Goal: Use online tool/utility: Utilize a website feature to perform a specific function

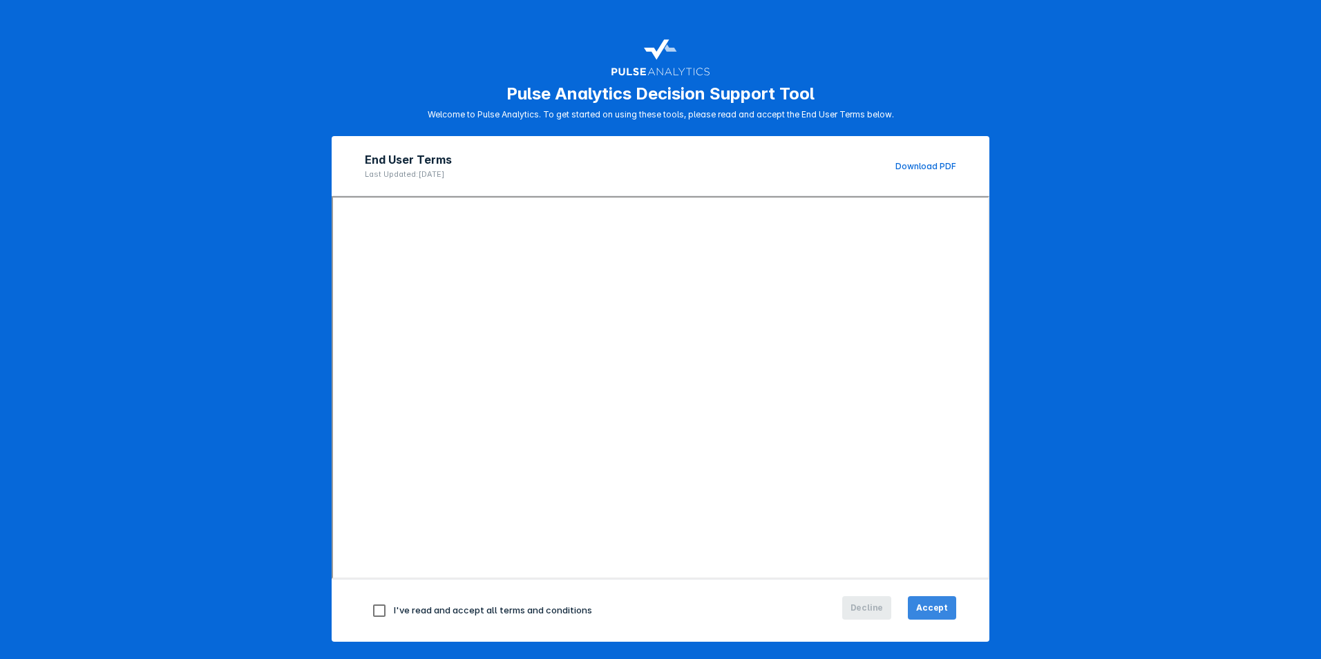
click at [933, 605] on span "Accept" at bounding box center [932, 608] width 32 height 12
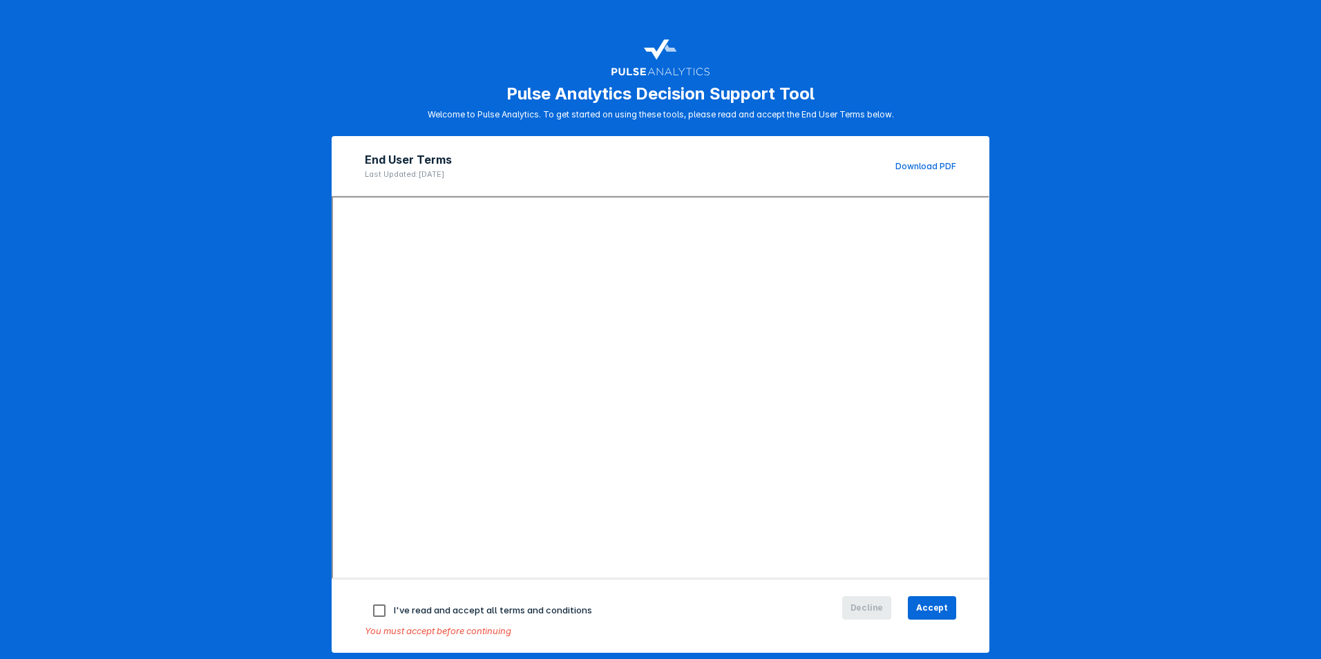
click at [375, 613] on input "checkbox" at bounding box center [379, 610] width 29 height 29
checkbox input "true"
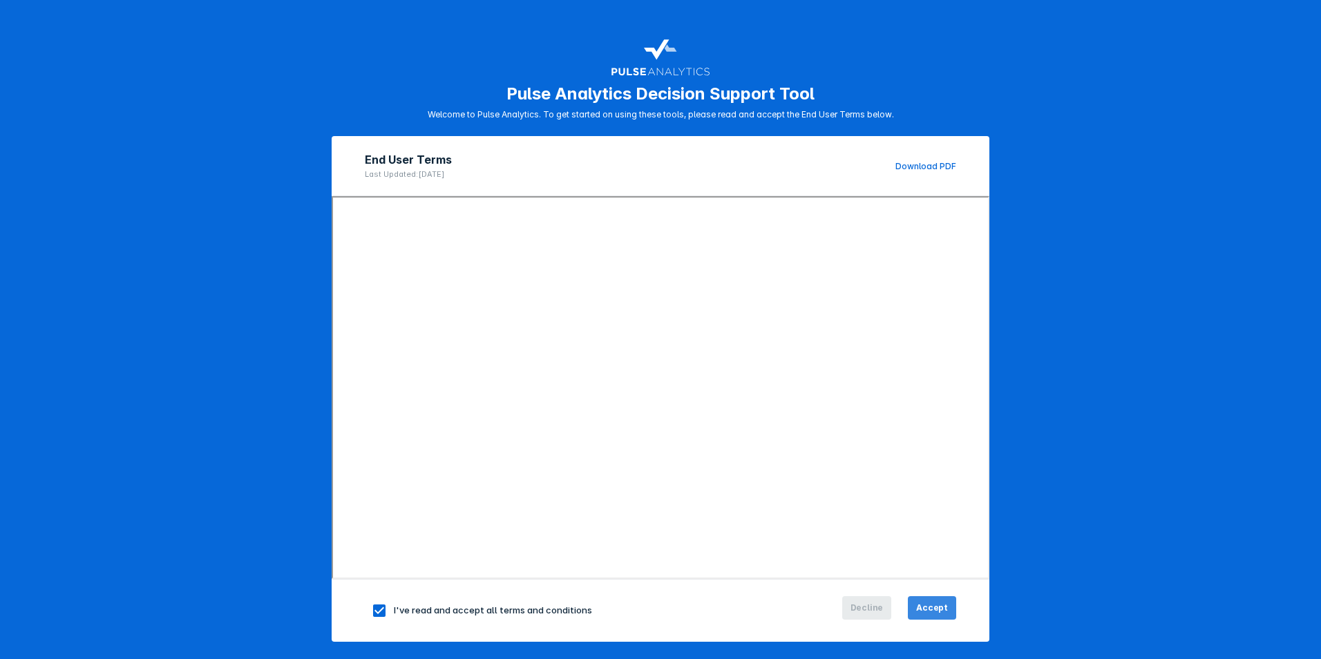
click at [934, 605] on span "Accept" at bounding box center [932, 608] width 32 height 12
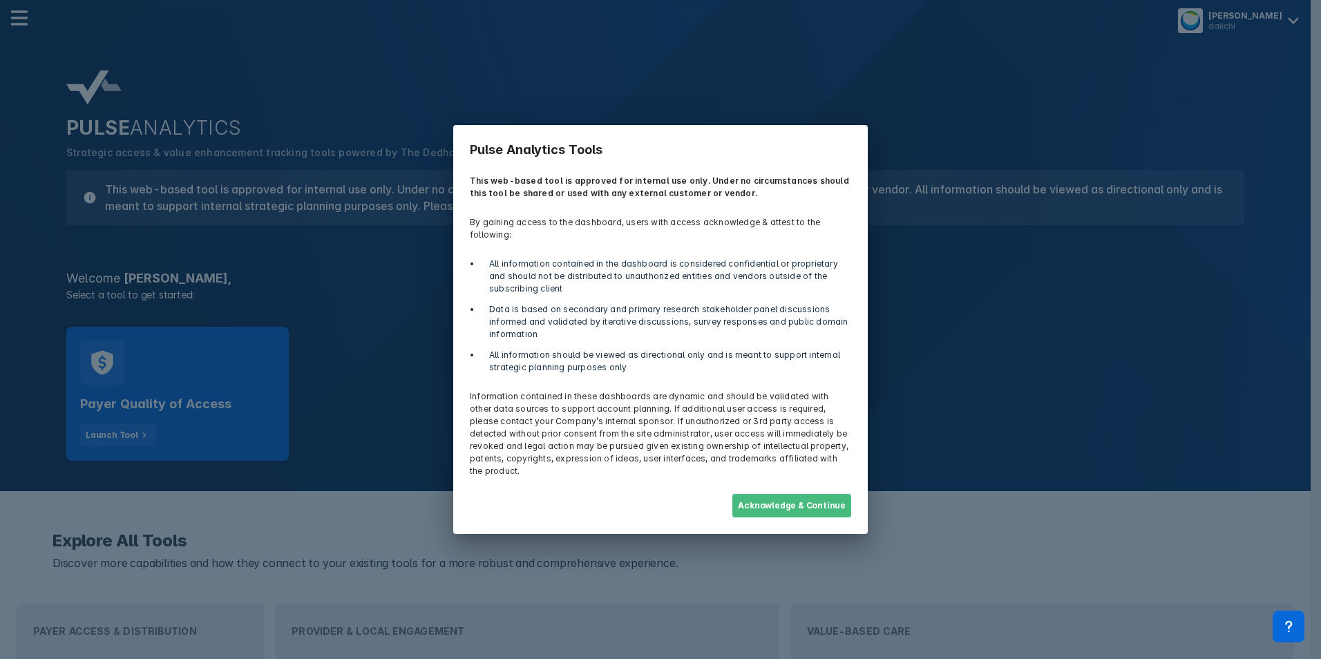
click at [770, 495] on button "Acknowledge & Continue" at bounding box center [792, 505] width 119 height 23
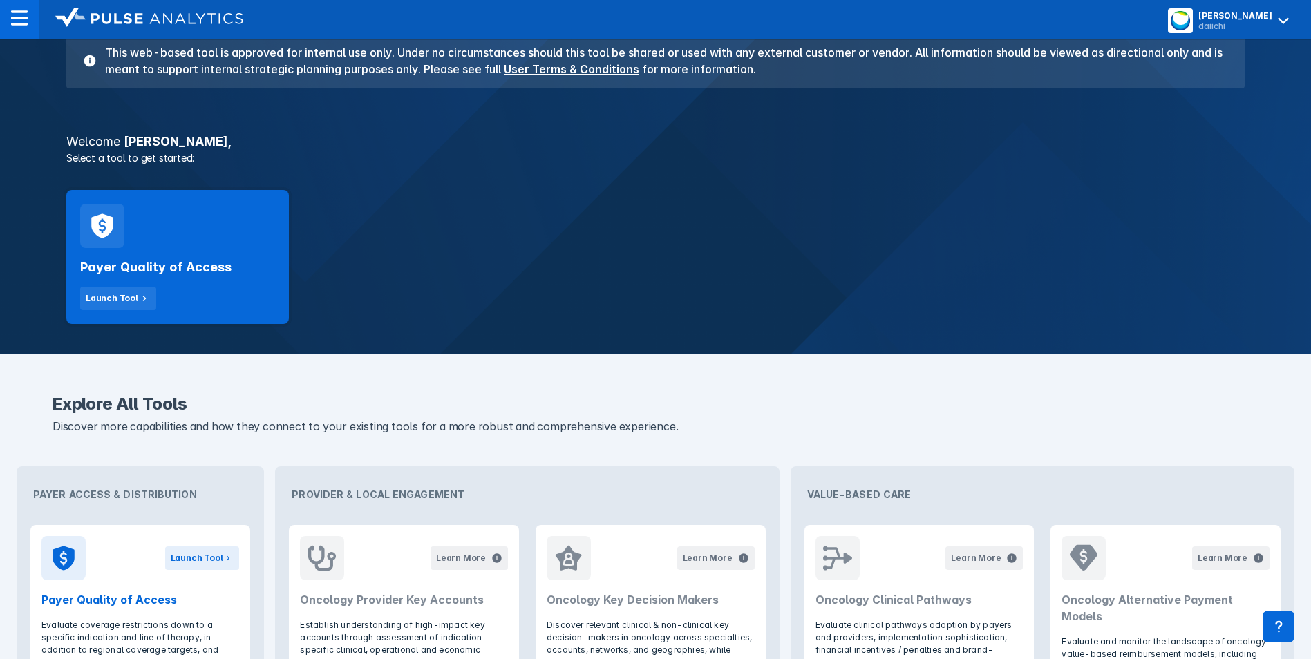
scroll to position [138, 0]
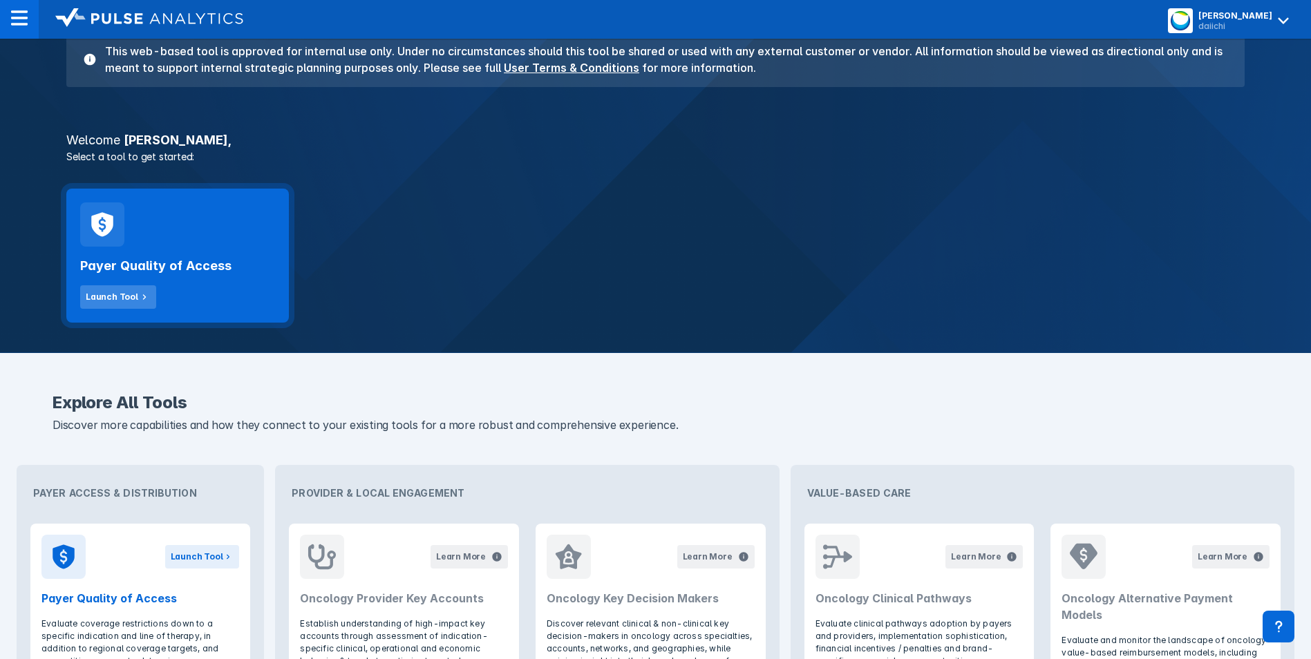
click at [124, 292] on div "Launch Tool" at bounding box center [112, 297] width 53 height 12
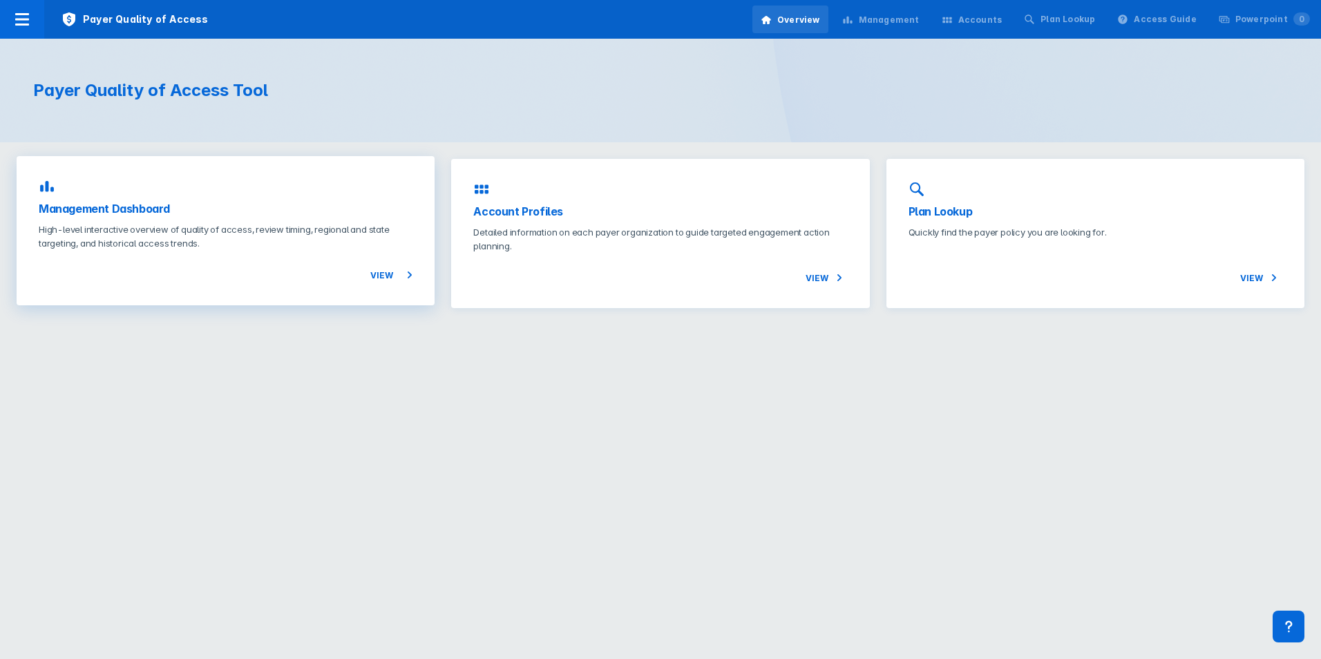
click at [144, 205] on h3 "Management Dashboard" at bounding box center [226, 208] width 374 height 17
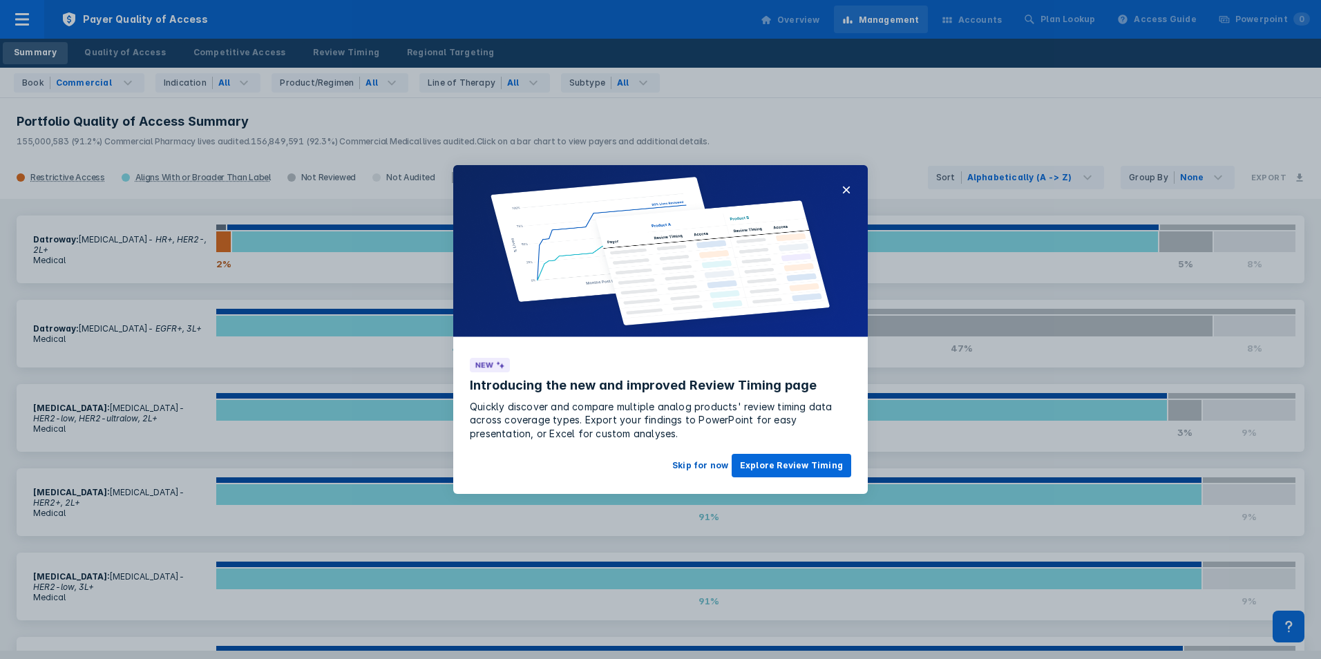
click at [717, 467] on button "Skip for now" at bounding box center [700, 465] width 73 height 23
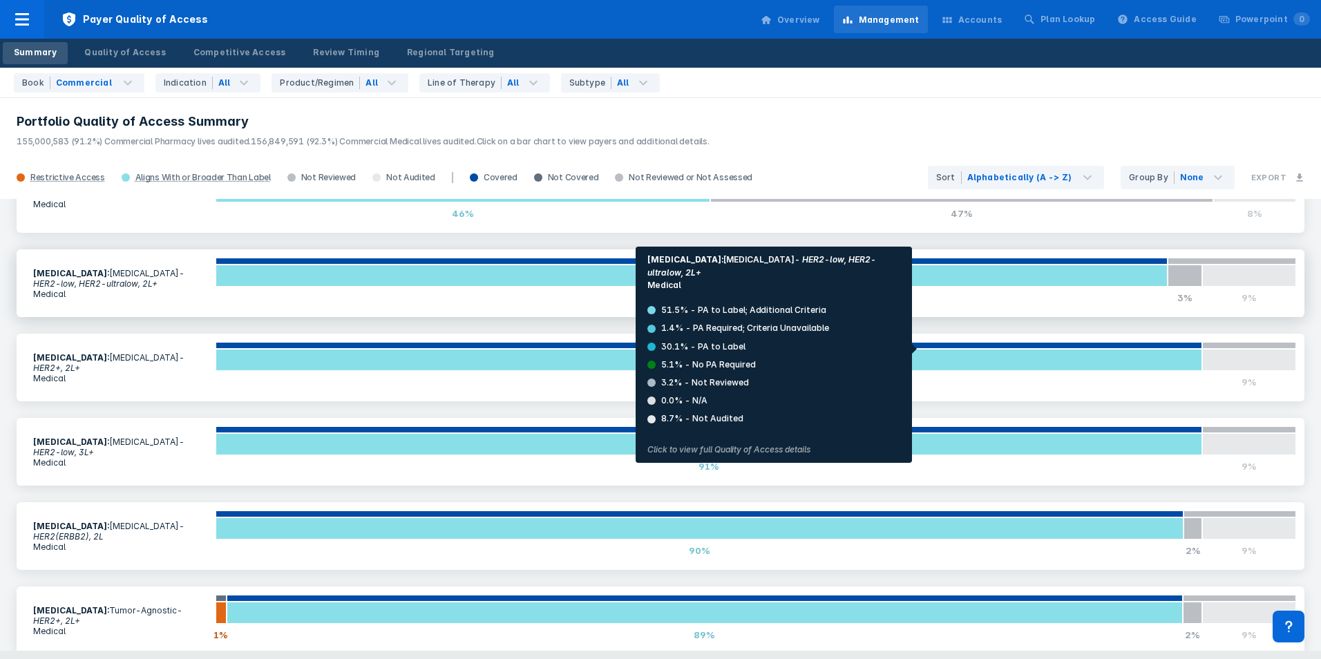
scroll to position [223, 0]
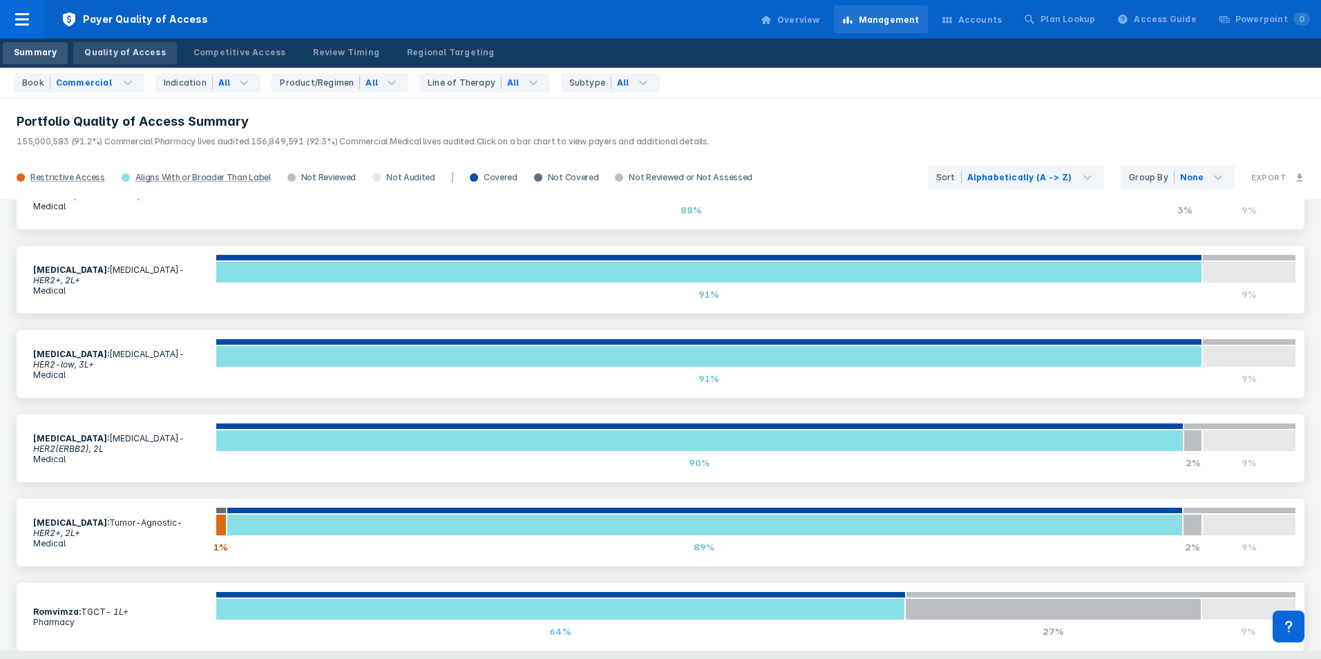
click at [106, 46] on div "Quality of Access" at bounding box center [124, 52] width 81 height 12
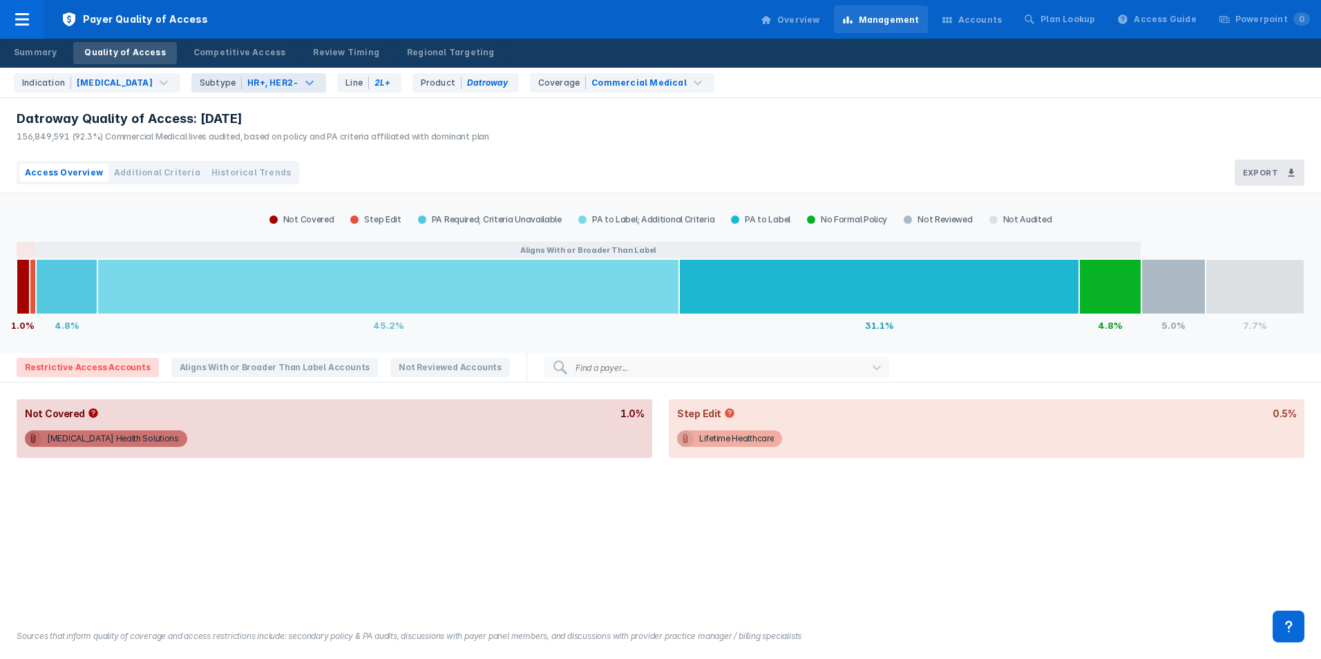
click at [200, 79] on div "Subtype" at bounding box center [221, 83] width 42 height 12
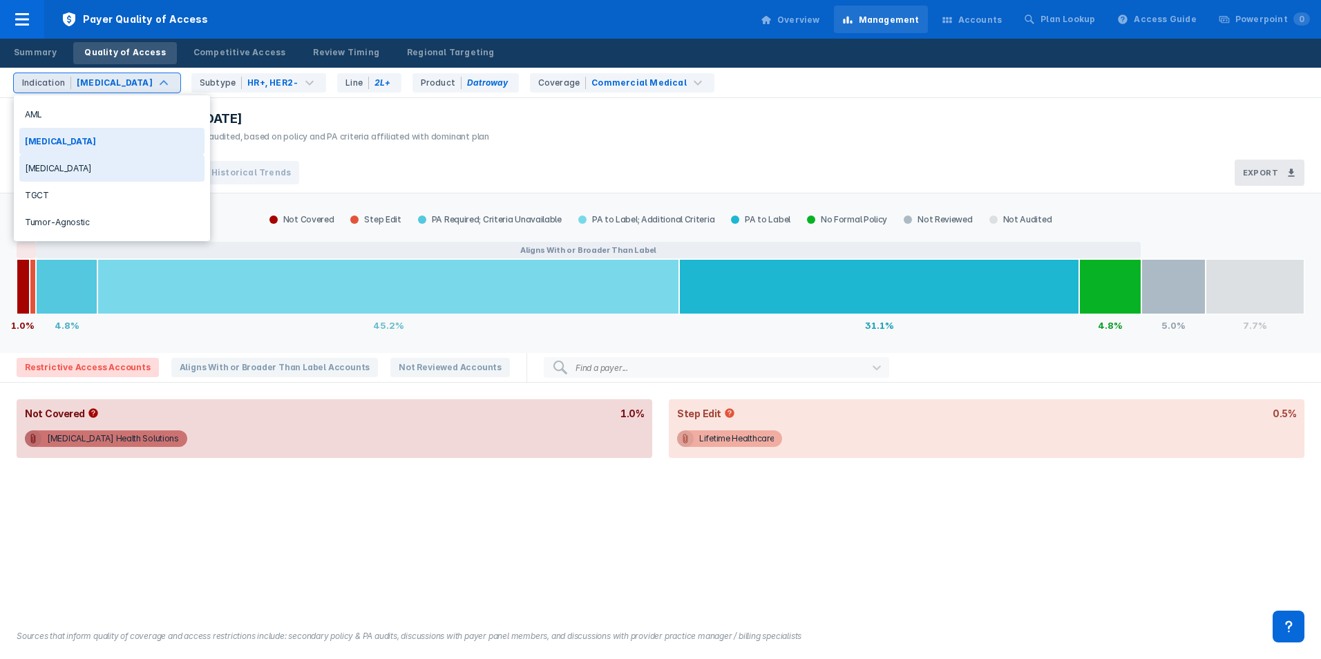
click at [60, 172] on div "[MEDICAL_DATA]" at bounding box center [111, 168] width 185 height 27
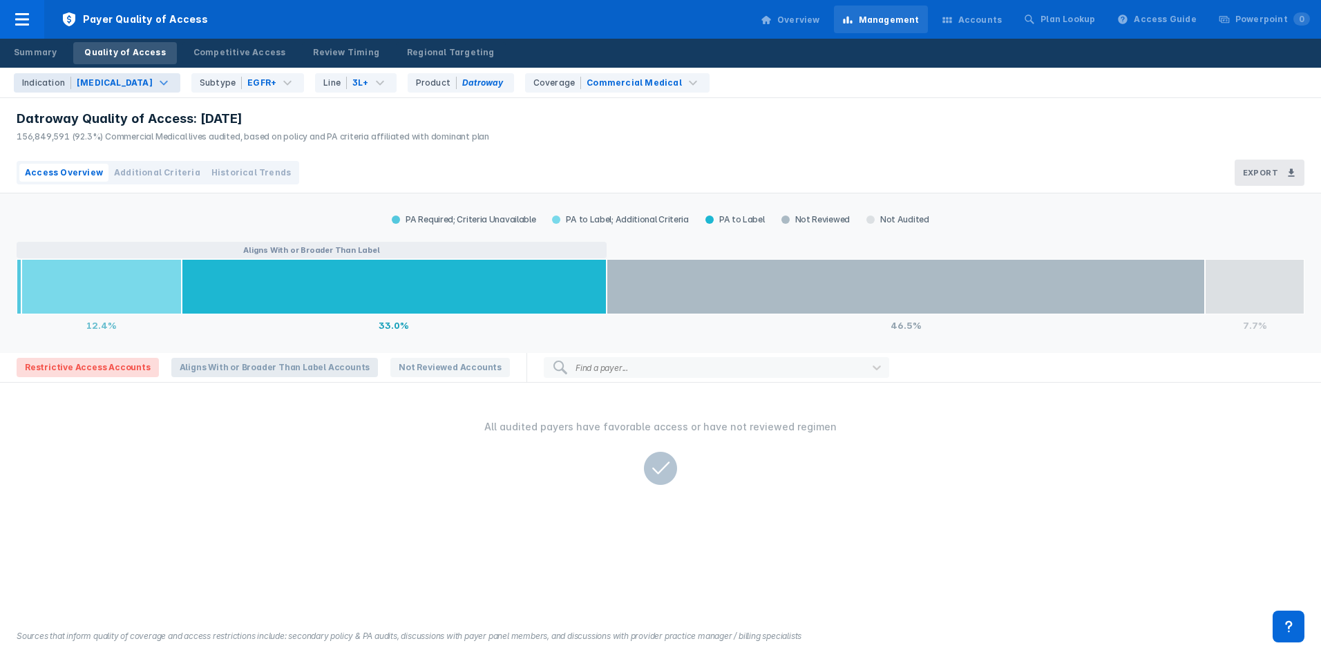
click at [249, 370] on span "Aligns With or Broader Than Label Accounts" at bounding box center [274, 367] width 207 height 19
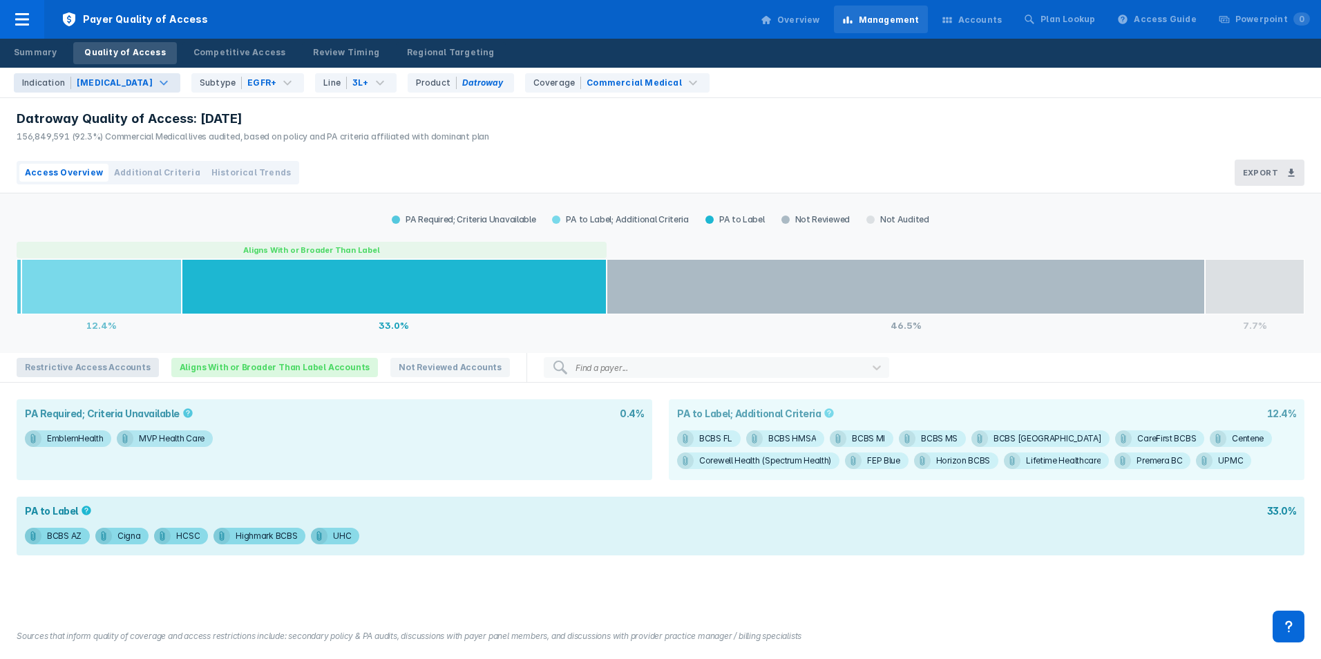
click at [100, 374] on span "Restrictive Access Accounts" at bounding box center [88, 367] width 142 height 19
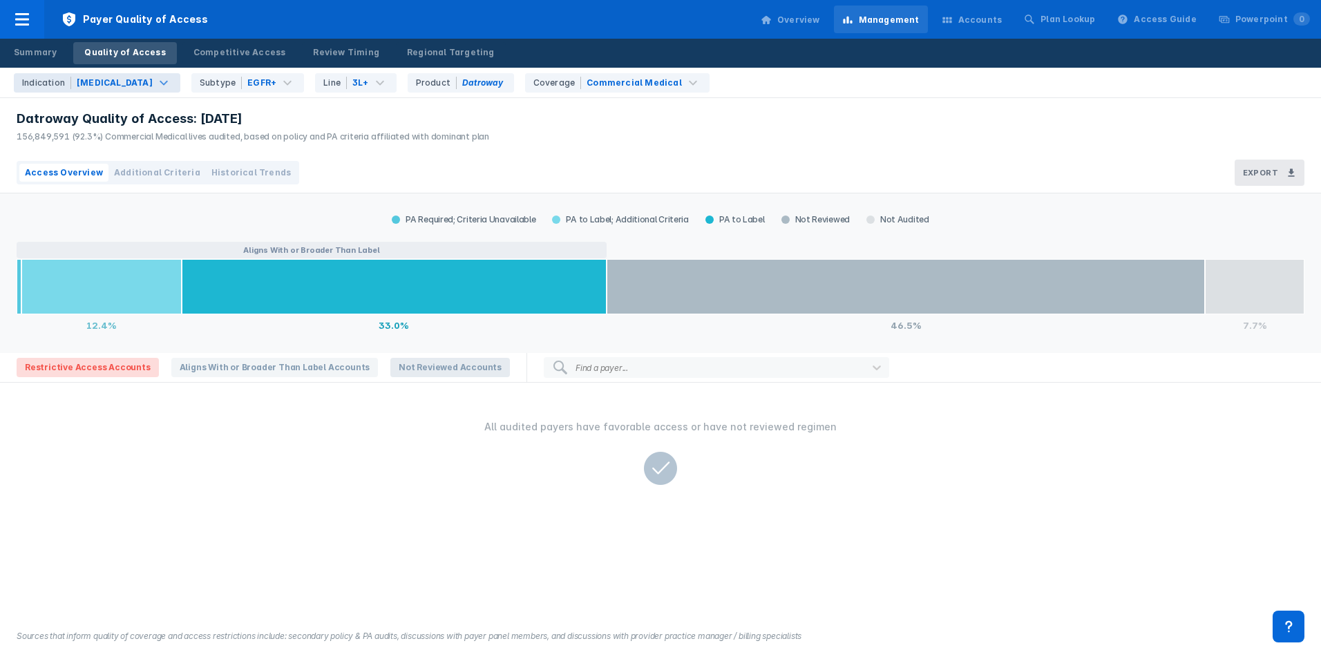
click at [417, 368] on span "Not Reviewed Accounts" at bounding box center [451, 367] width 120 height 19
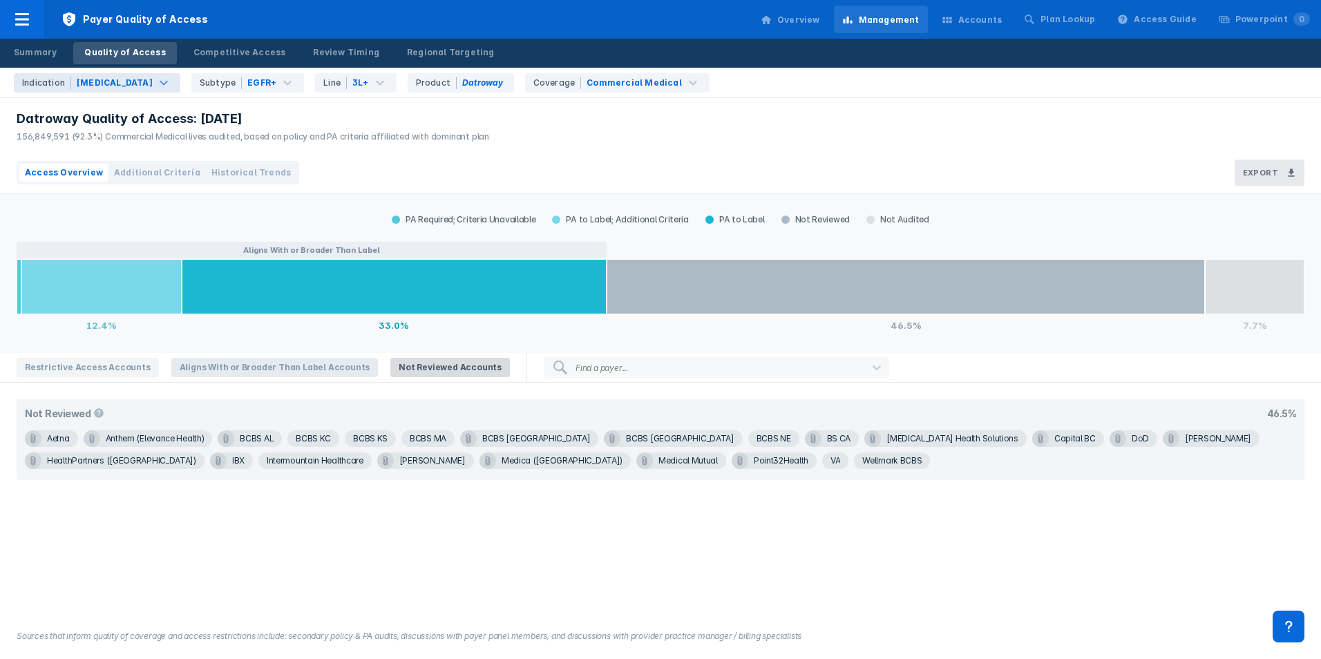
click at [265, 364] on span "Aligns With or Broader Than Label Accounts" at bounding box center [274, 367] width 207 height 19
